Goal: Find specific fact: Find specific fact

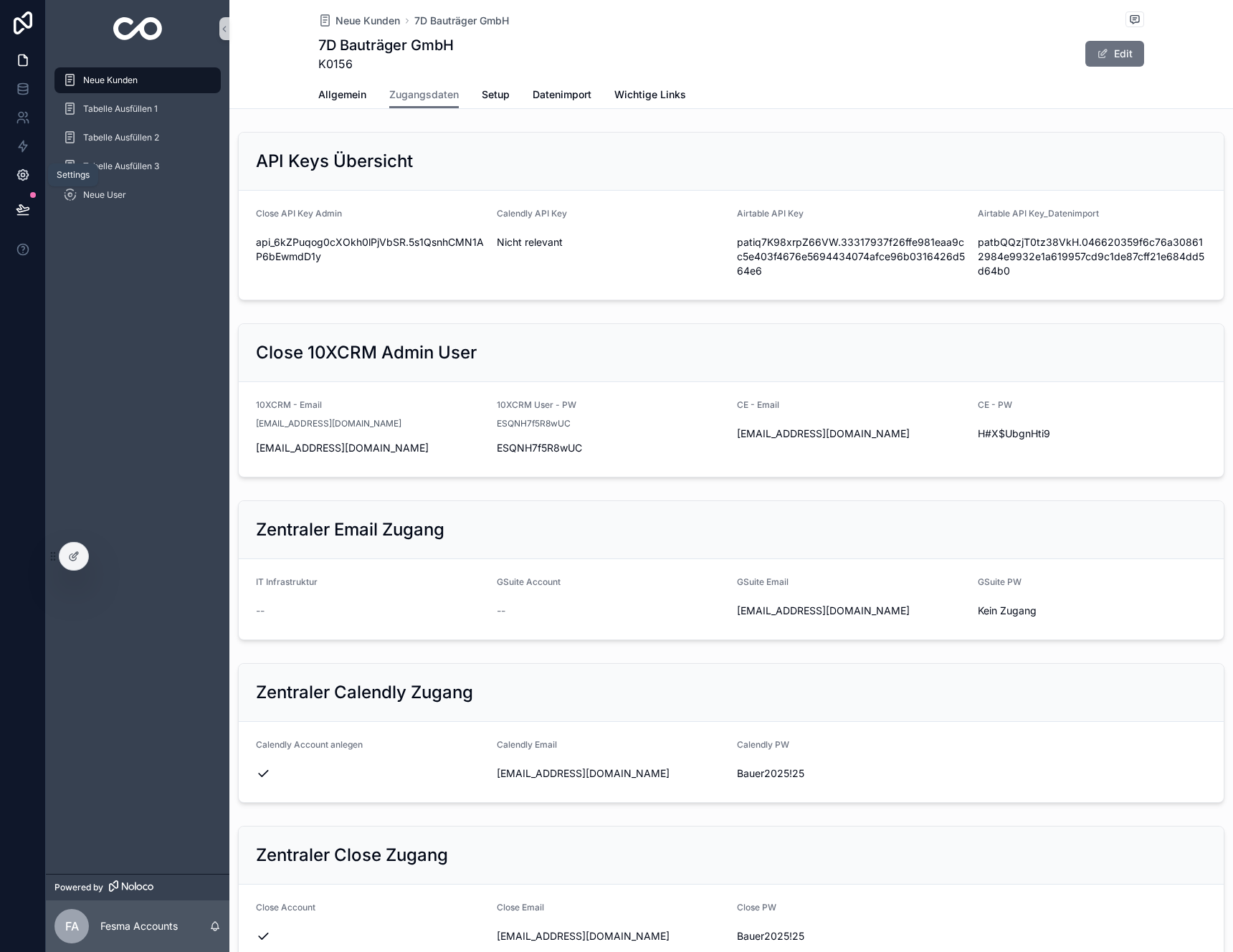
click at [17, 176] on icon at bounding box center [23, 175] width 15 height 15
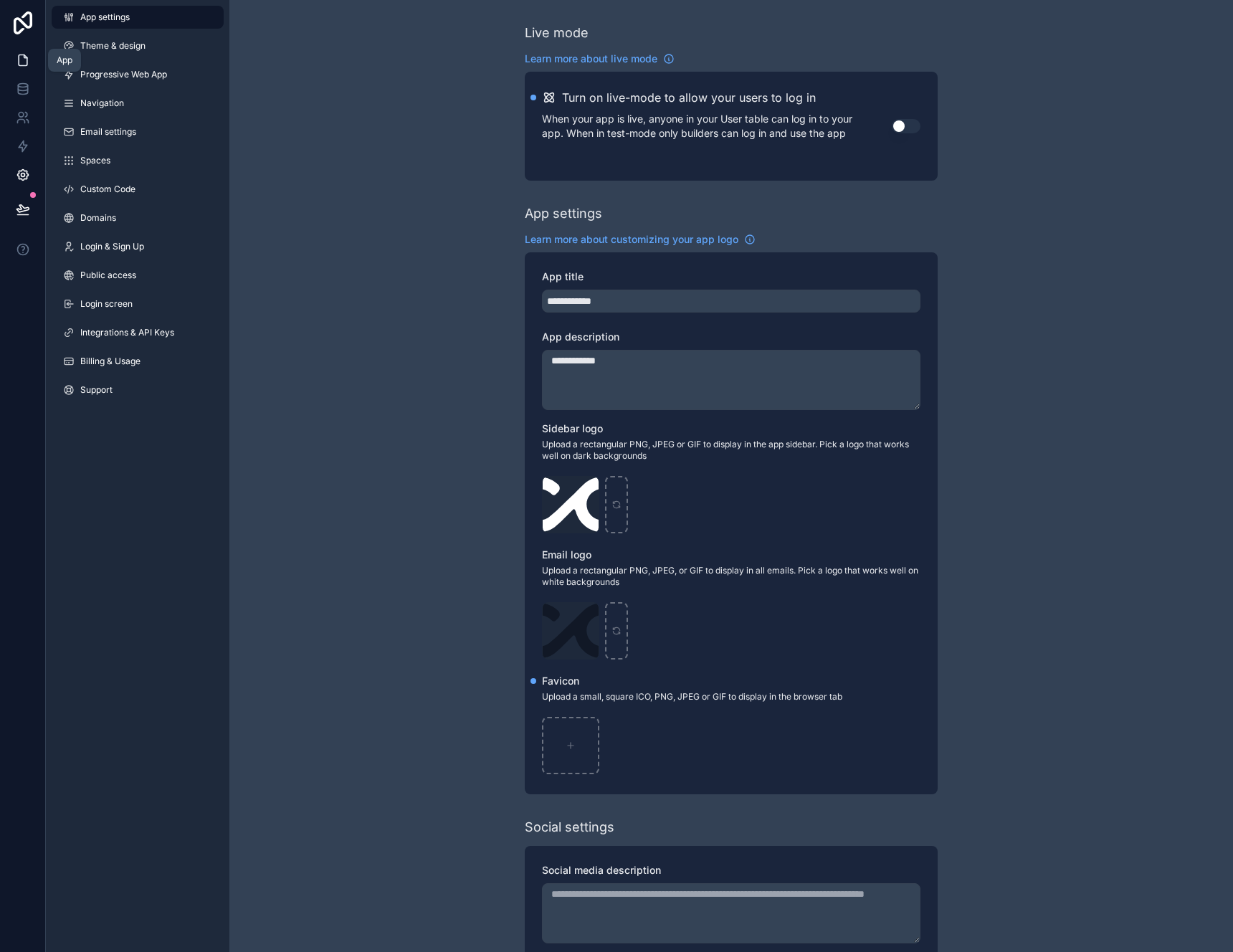
click at [15, 63] on icon at bounding box center [23, 60] width 15 height 15
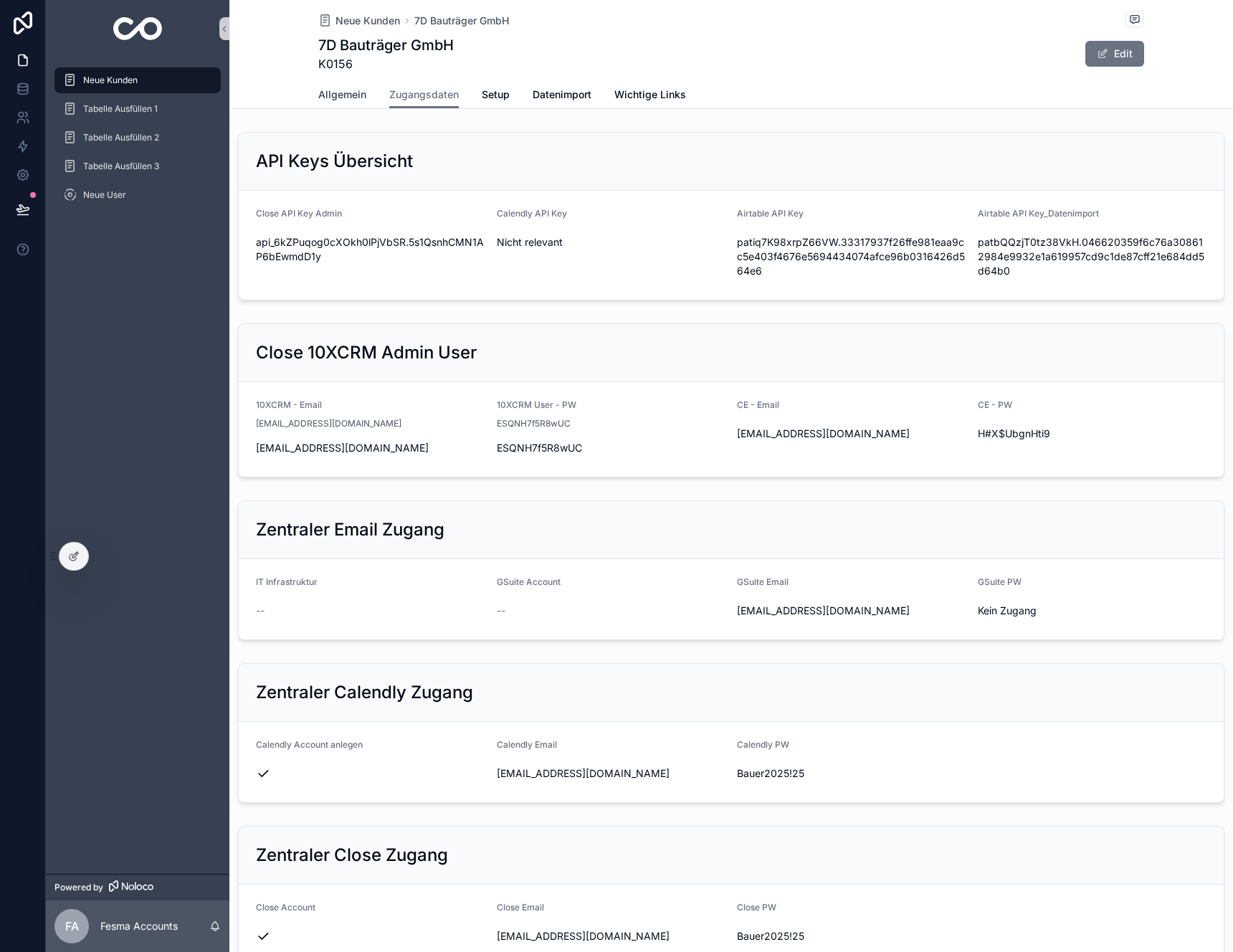
click at [327, 106] on link "Allgemein" at bounding box center [342, 96] width 48 height 28
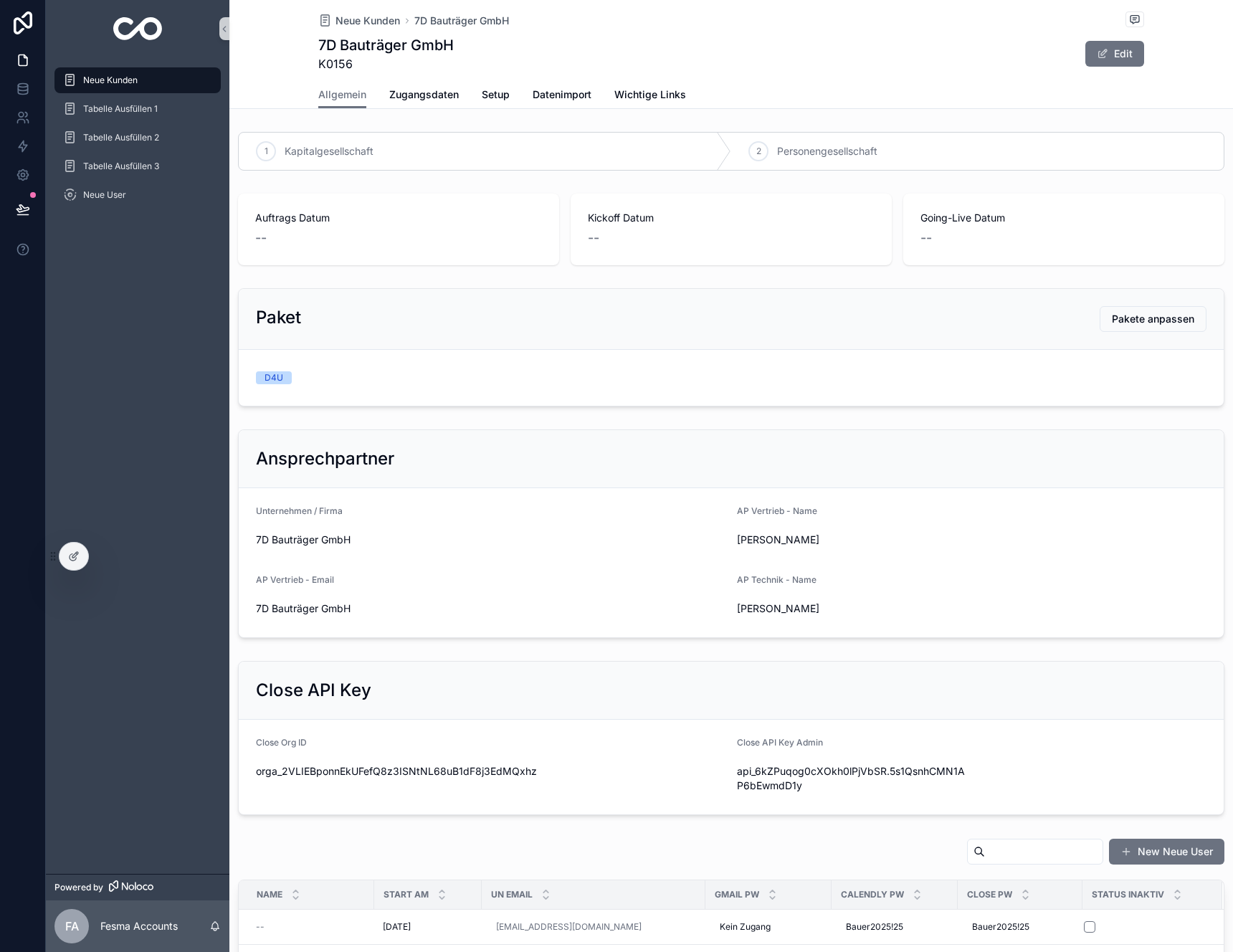
click at [137, 83] on span "Neue Kunden" at bounding box center [110, 80] width 54 height 11
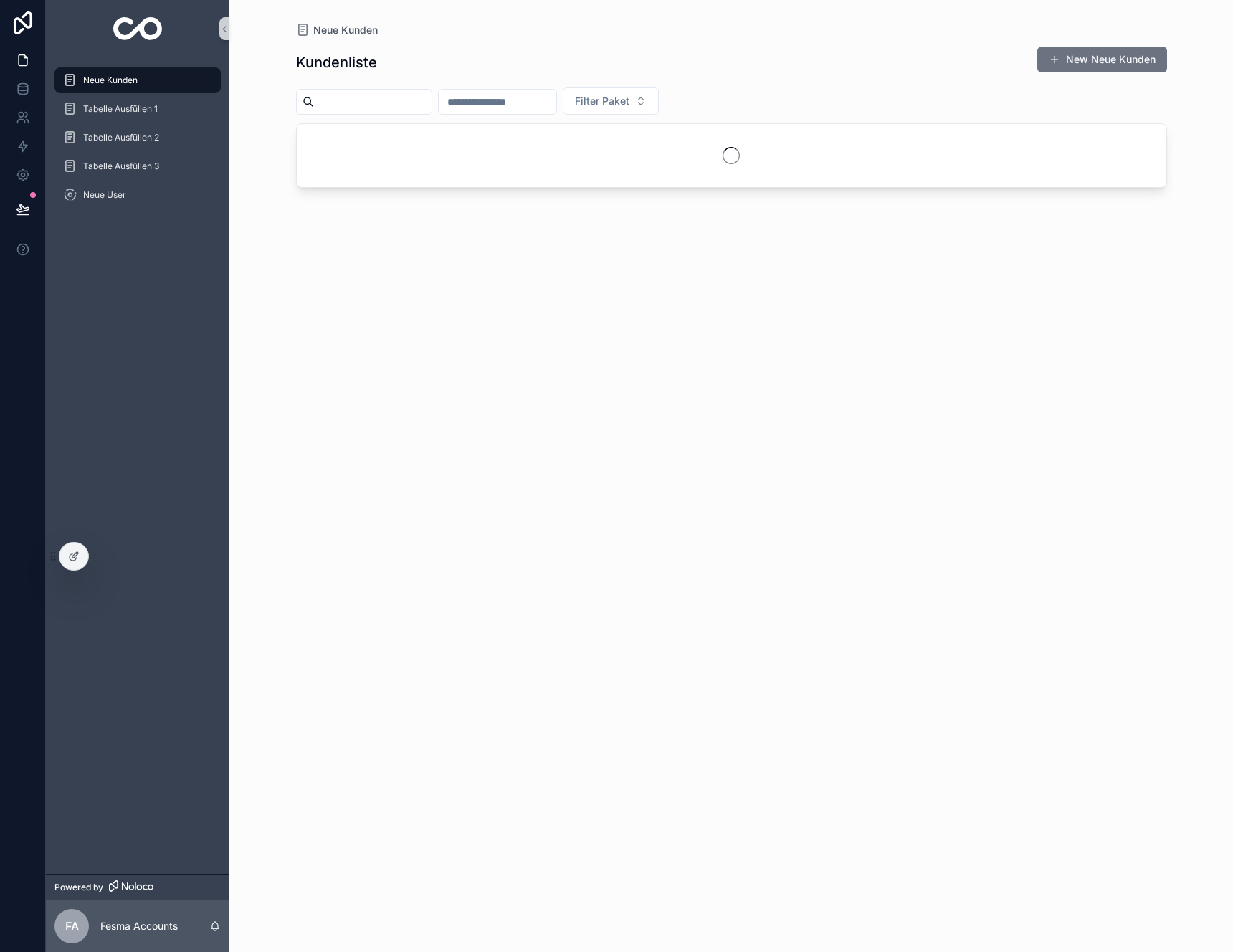
click at [500, 102] on input "scrollable content" at bounding box center [497, 102] width 118 height 20
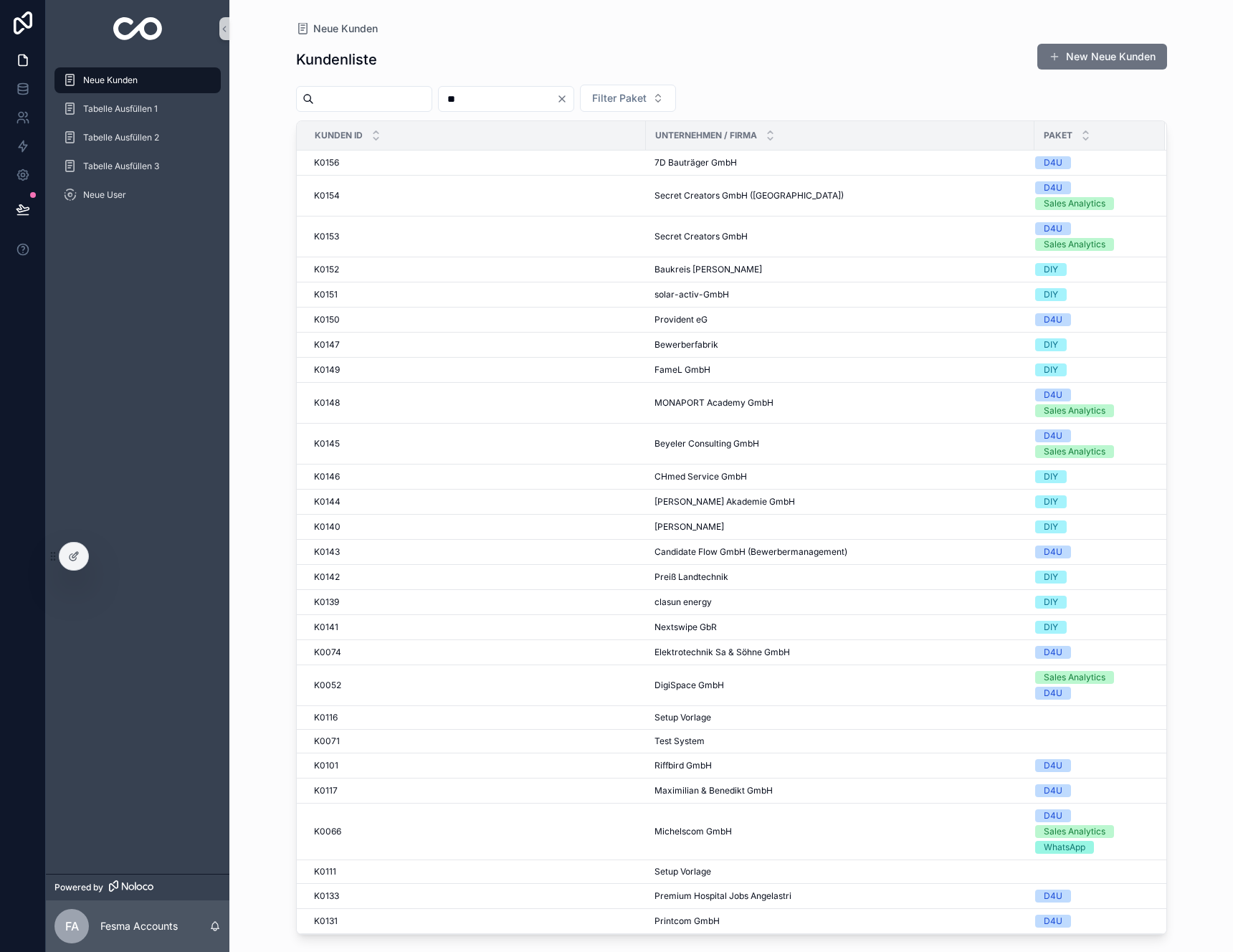
type input "**"
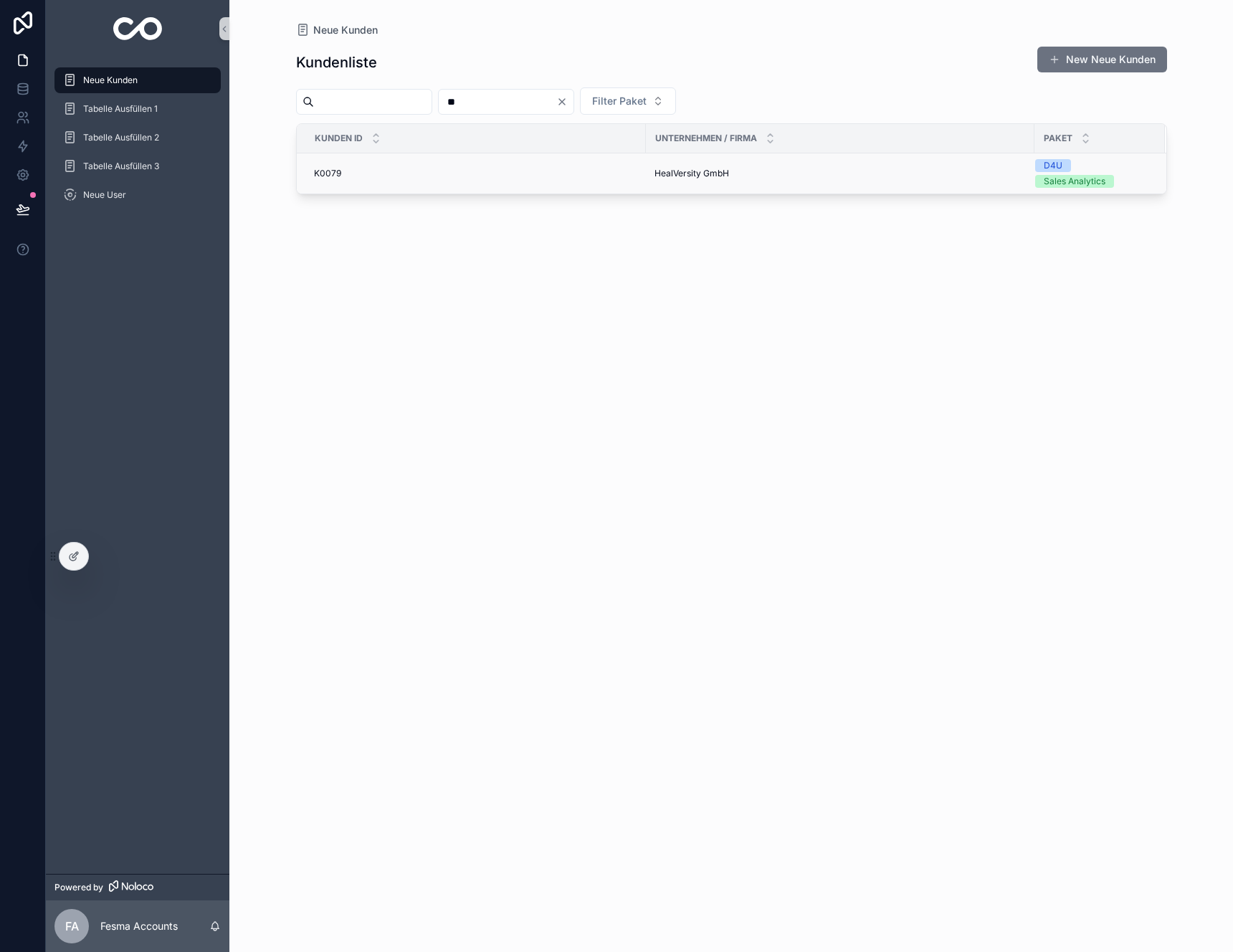
click at [443, 163] on td "K0079 K0079" at bounding box center [471, 174] width 349 height 41
click at [673, 183] on td "HealVersity GmbH HealVersity GmbH" at bounding box center [840, 174] width 388 height 41
click at [675, 173] on span "HealVersity GmbH" at bounding box center [692, 174] width 75 height 11
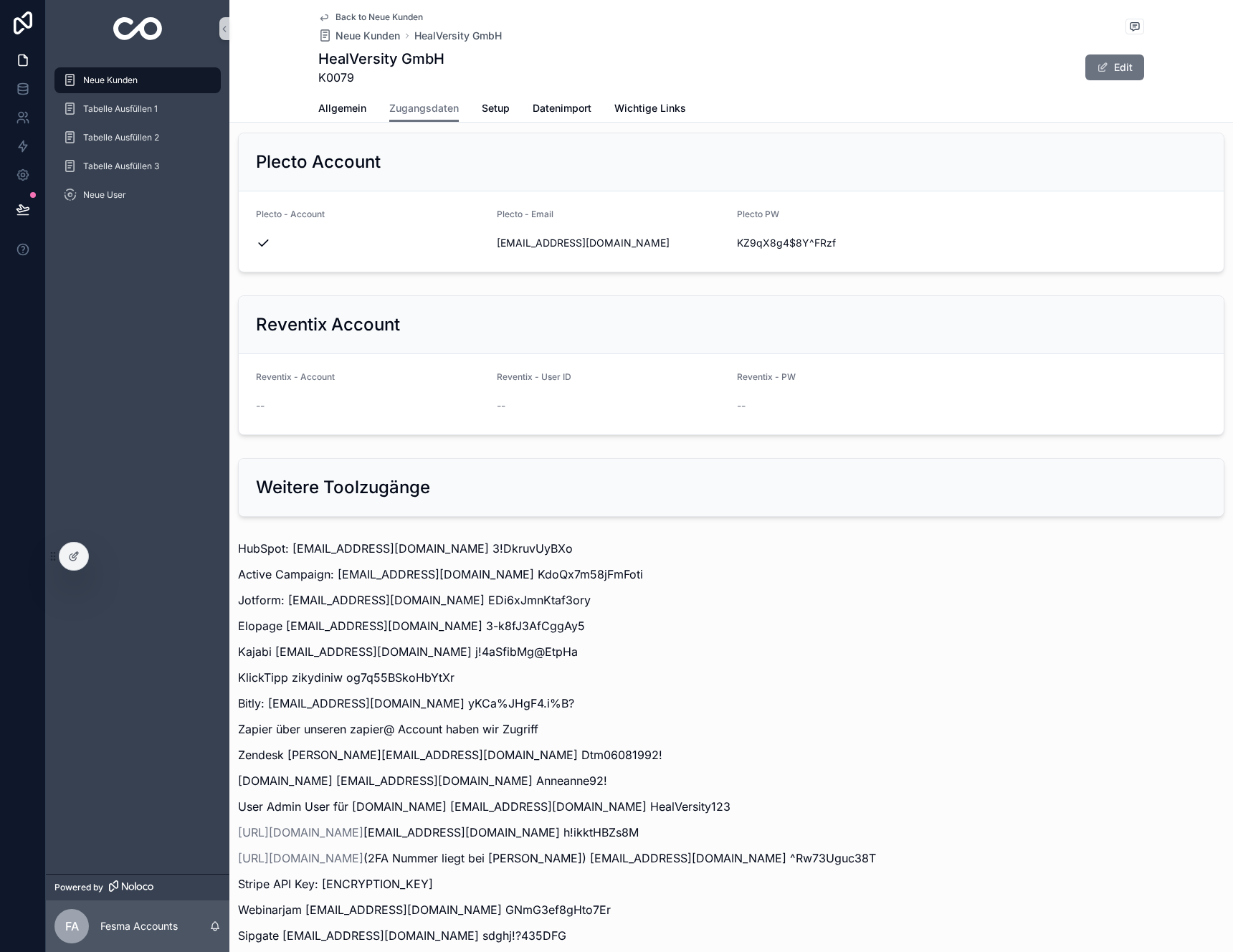
scroll to position [1370, 0]
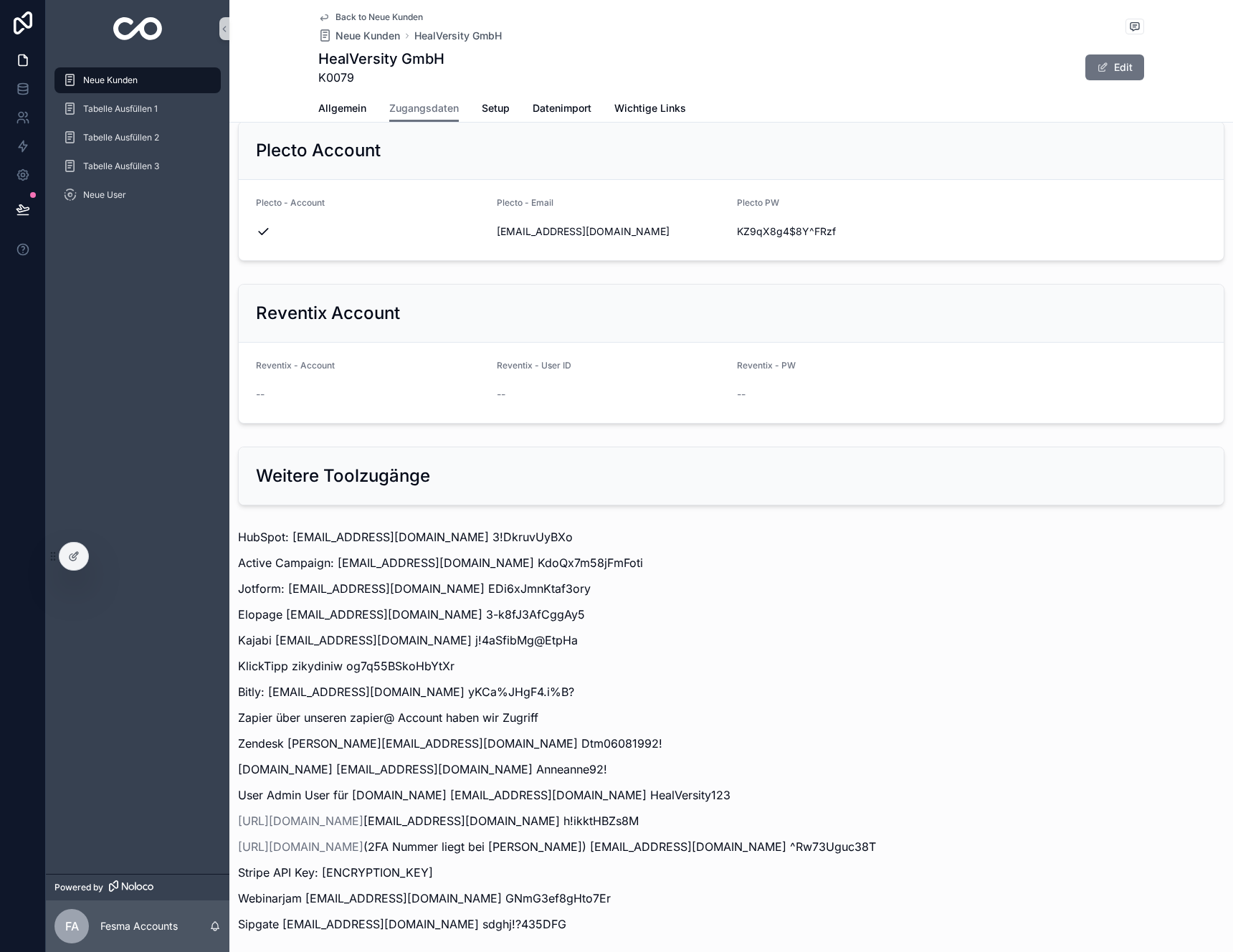
click at [434, 615] on p "Elopage [EMAIL_ADDRESS][DOMAIN_NAME] 3-k8fJ3AfCggAy5" at bounding box center [731, 614] width 986 height 17
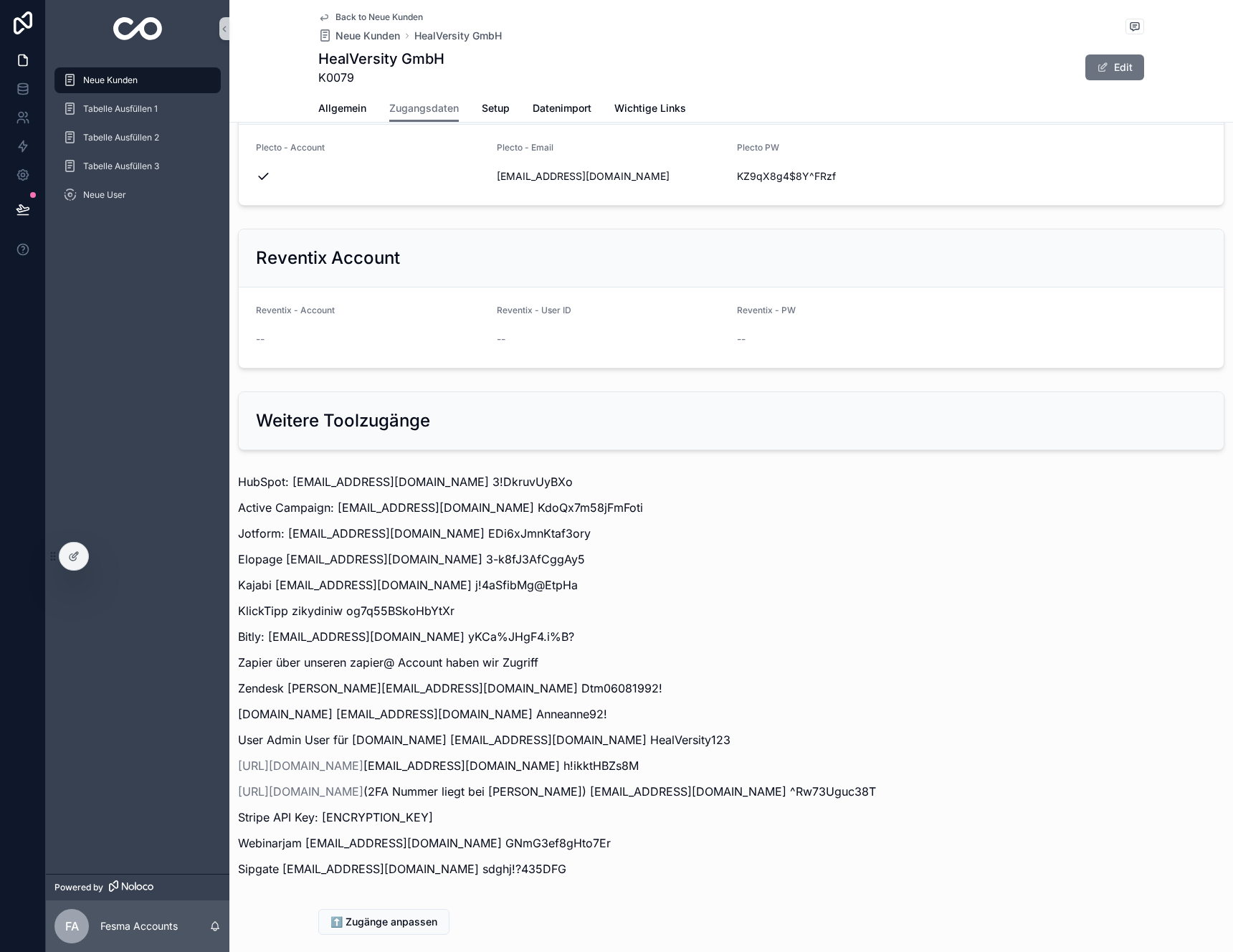
scroll to position [1505, 0]
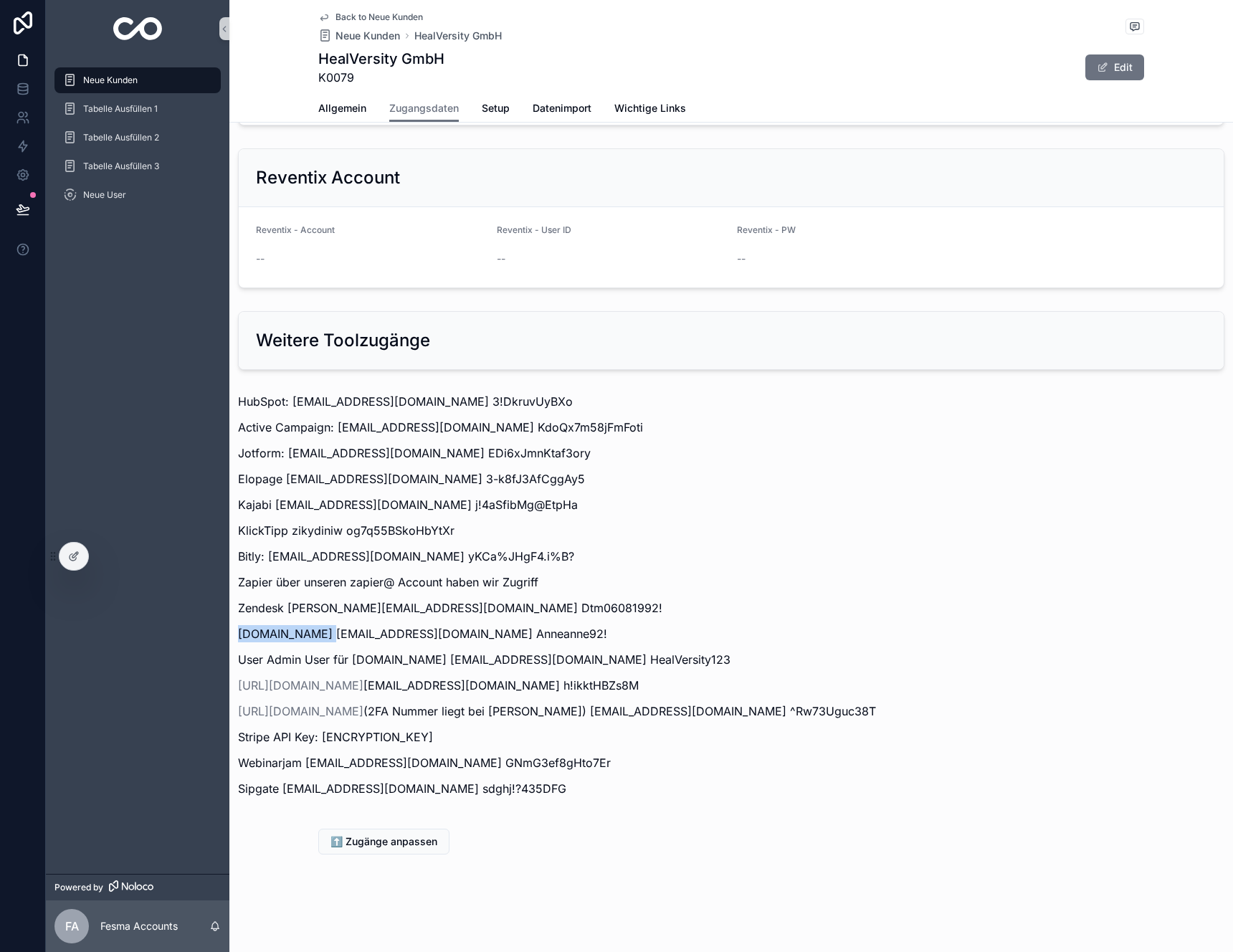
drag, startPoint x: 318, startPoint y: 638, endPoint x: 234, endPoint y: 634, distance: 84.1
click at [234, 634] on div "HubSpot: [EMAIL_ADDRESS][DOMAIN_NAME] 3!DkruvUyBXo Active Campaign: [EMAIL_ADDR…" at bounding box center [731, 599] width 1004 height 424
copy p "[DOMAIN_NAME]"
drag, startPoint x: 553, startPoint y: 638, endPoint x: 452, endPoint y: 636, distance: 101.0
click at [456, 636] on p "[DOMAIN_NAME] [EMAIL_ADDRESS][DOMAIN_NAME] Anneanne92!" at bounding box center [731, 634] width 986 height 17
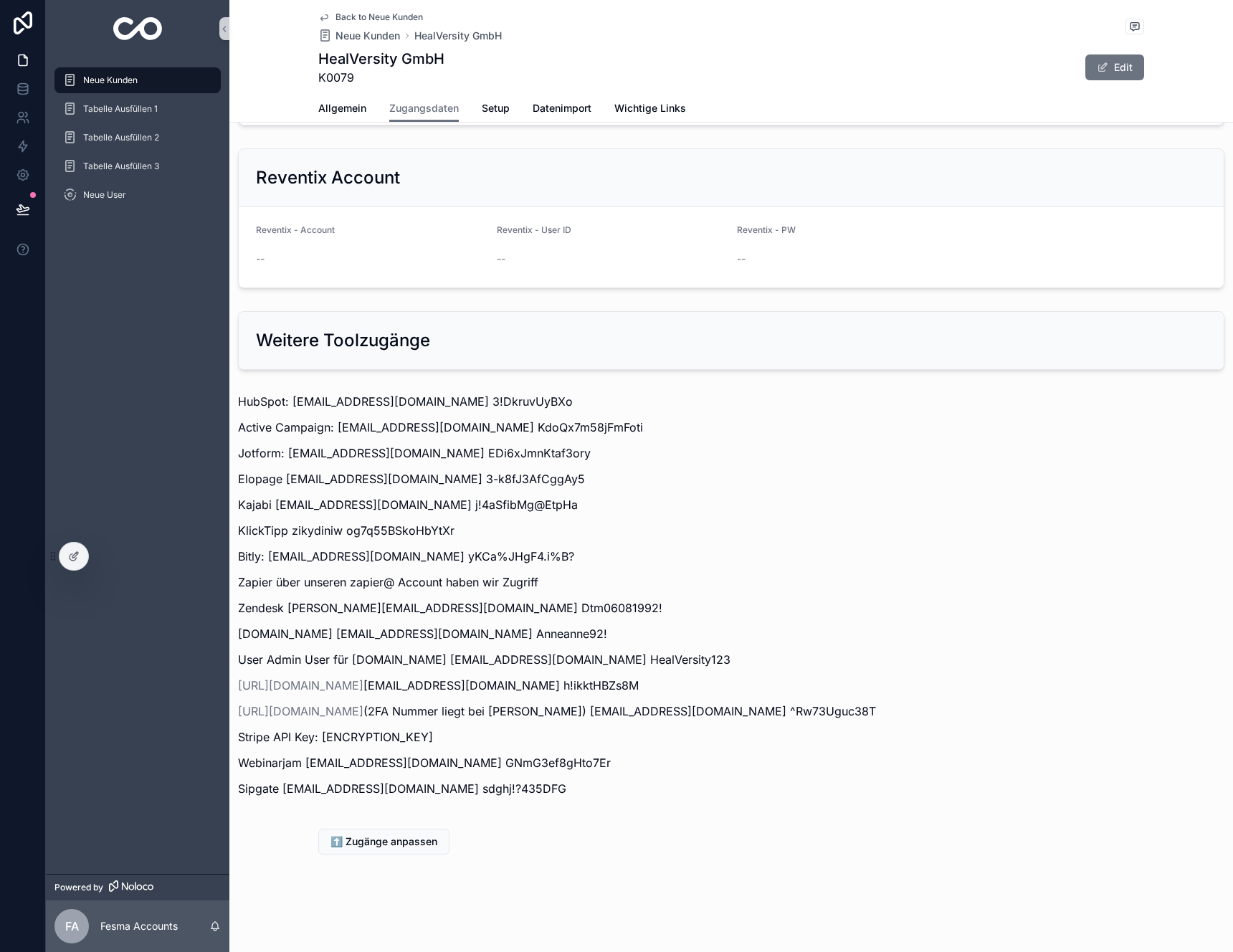
click at [420, 633] on p "[DOMAIN_NAME] [EMAIL_ADDRESS][DOMAIN_NAME] Anneanne92!" at bounding box center [731, 634] width 986 height 17
drag, startPoint x: 461, startPoint y: 630, endPoint x: 325, endPoint y: 632, distance: 136.0
click at [325, 632] on p "[DOMAIN_NAME] [EMAIL_ADDRESS][DOMAIN_NAME] Anneanne92!" at bounding box center [731, 634] width 986 height 17
copy p "[PERSON_NAME][EMAIL_ADDRESS][DOMAIN_NAME]"
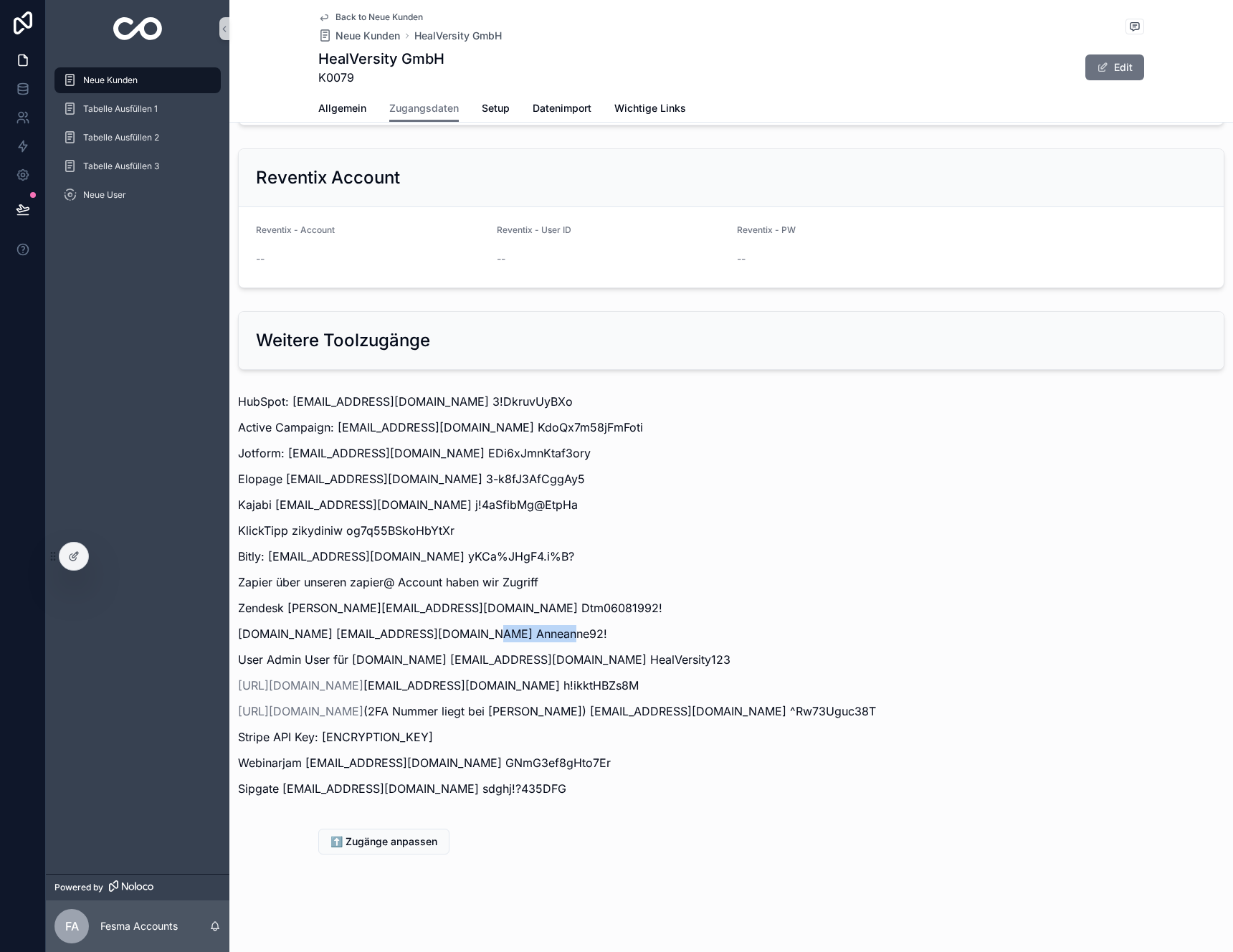
drag, startPoint x: 550, startPoint y: 632, endPoint x: 466, endPoint y: 636, distance: 84.1
click at [466, 636] on p "[DOMAIN_NAME] [EMAIL_ADDRESS][DOMAIN_NAME] Anneanne92!" at bounding box center [731, 634] width 986 height 17
copy p "Anneanne92!"
